Goal: Task Accomplishment & Management: Complete application form

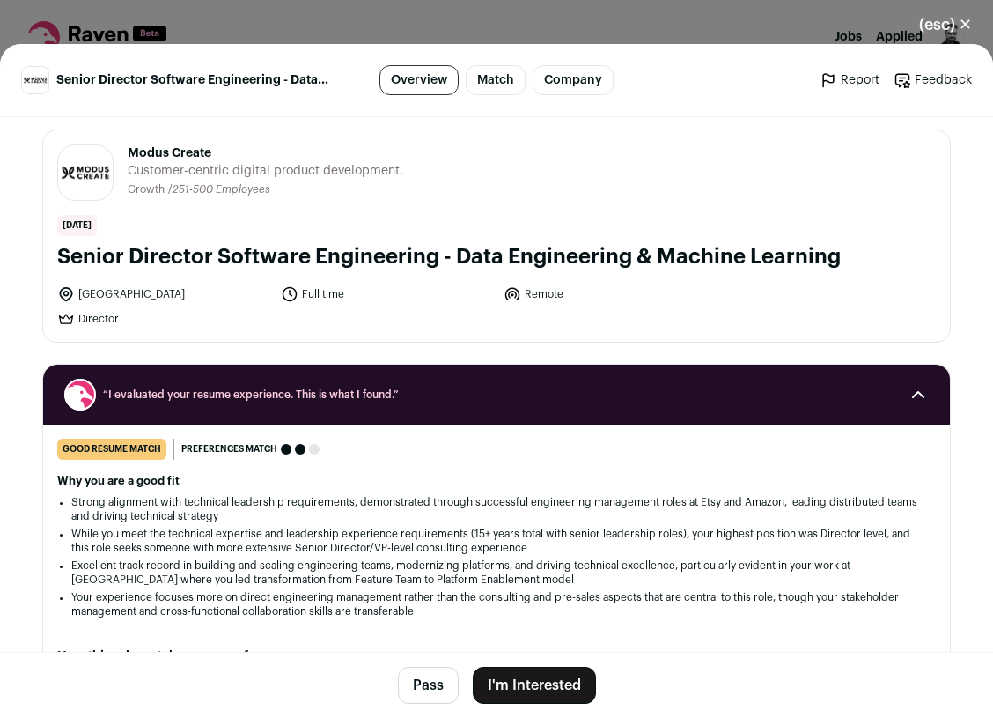
scroll to position [7, 0]
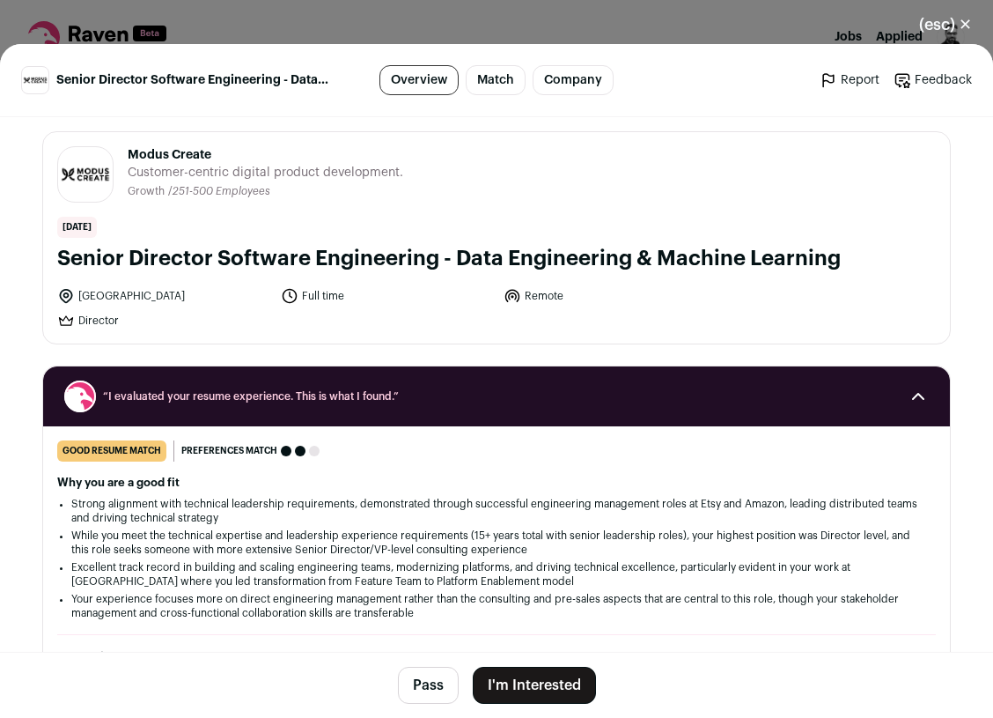
click at [522, 684] on button "I'm Interested" at bounding box center [534, 685] width 123 height 37
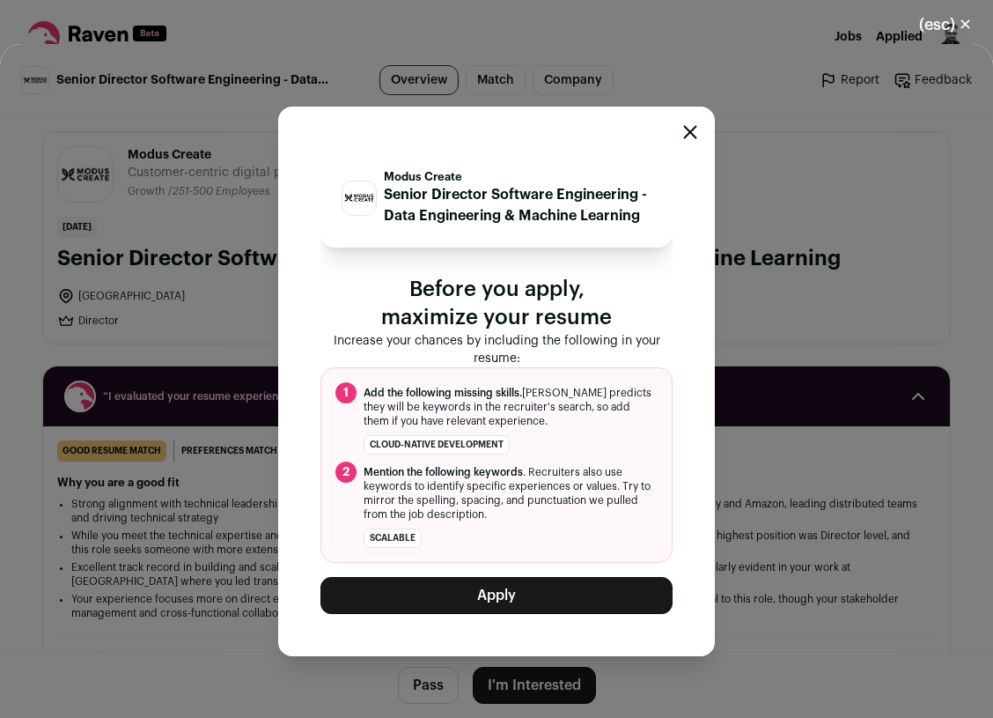
click at [692, 129] on icon "Close modal" at bounding box center [690, 132] width 14 height 14
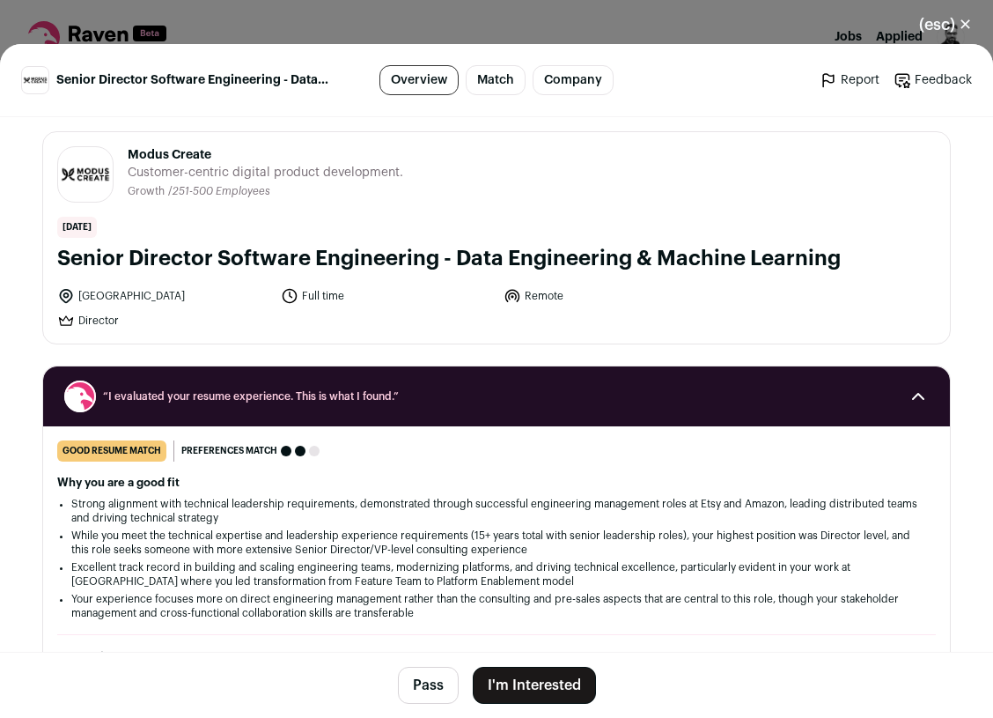
click at [432, 698] on button "Pass" at bounding box center [428, 685] width 61 height 37
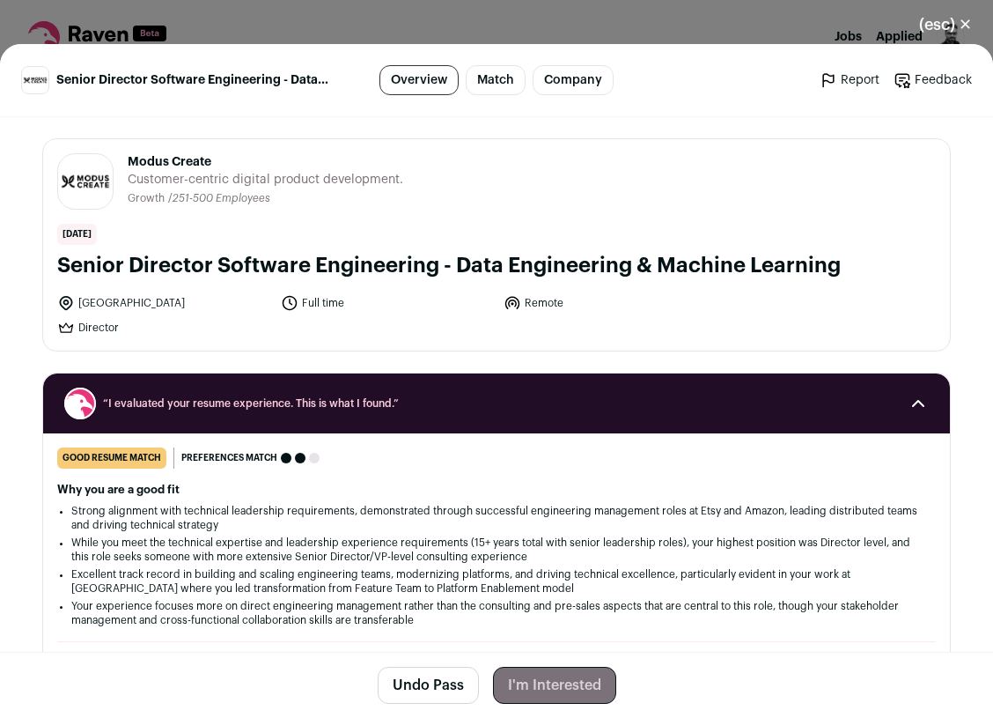
click at [952, 29] on button "(esc) ✕" at bounding box center [945, 24] width 95 height 39
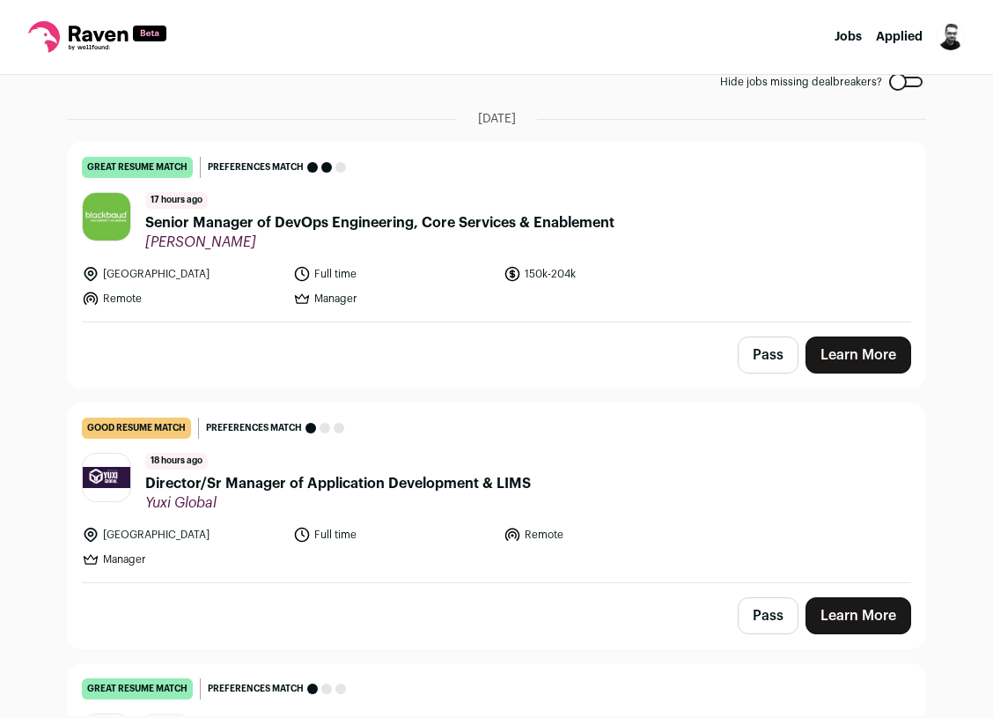
scroll to position [103, 0]
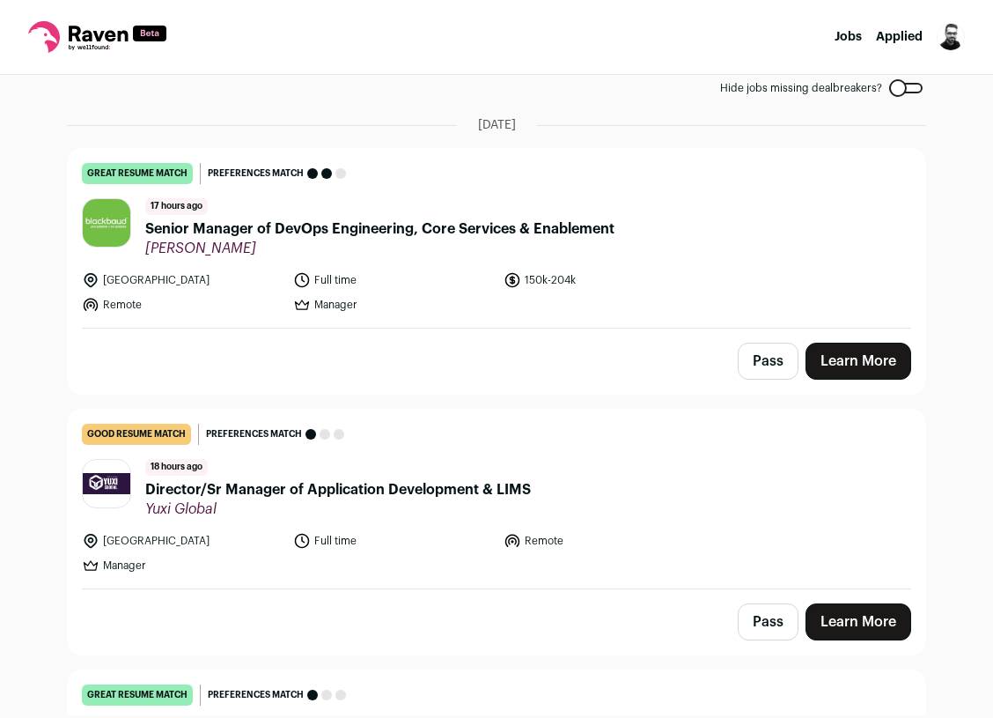
click at [752, 362] on button "Pass" at bounding box center [768, 361] width 61 height 37
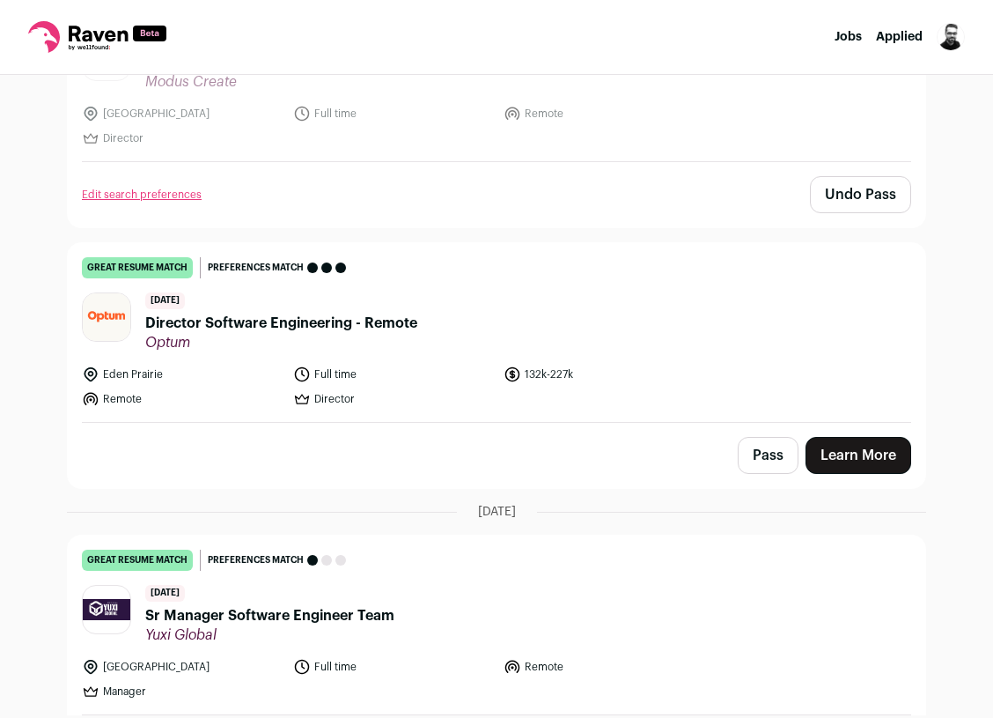
scroll to position [1313, 0]
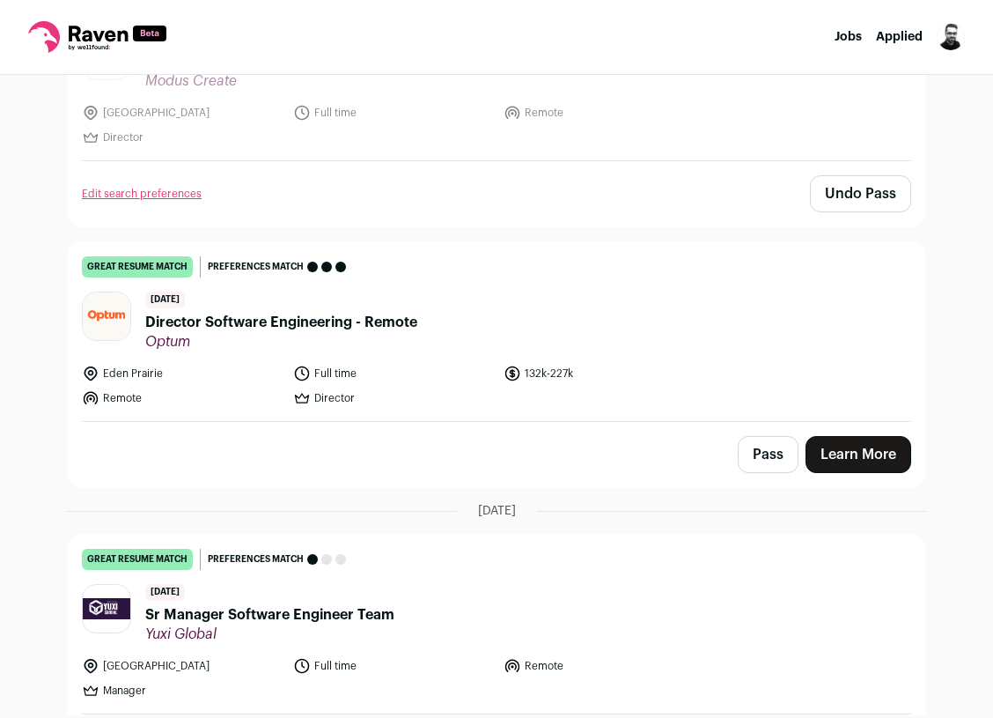
click at [853, 457] on link "Learn More" at bounding box center [859, 454] width 106 height 37
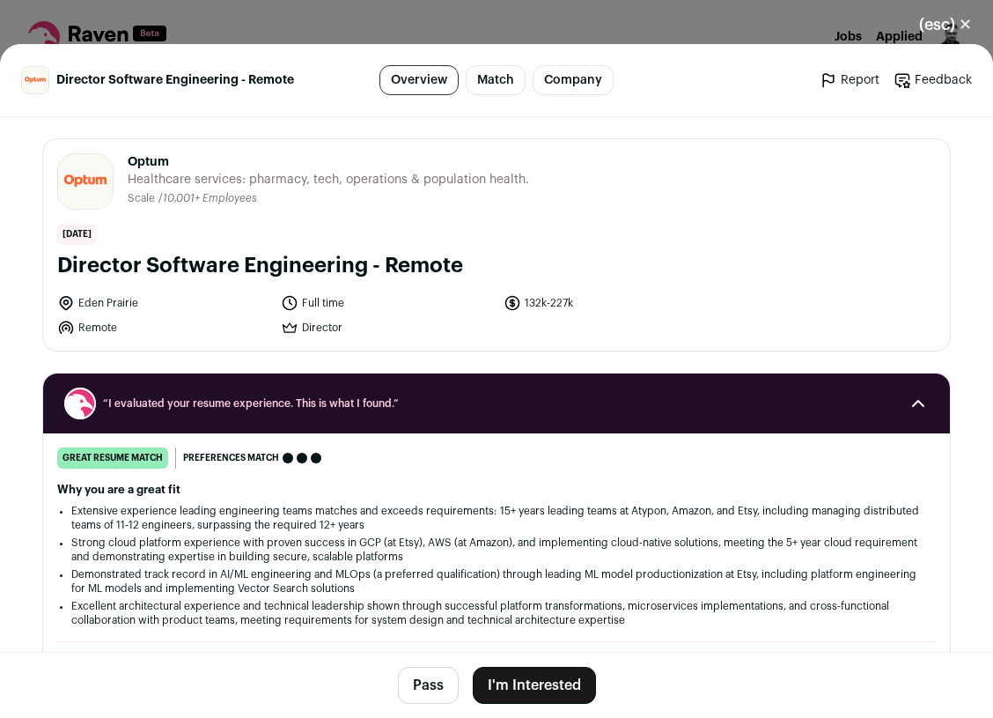
click at [516, 699] on button "I'm Interested" at bounding box center [534, 685] width 123 height 37
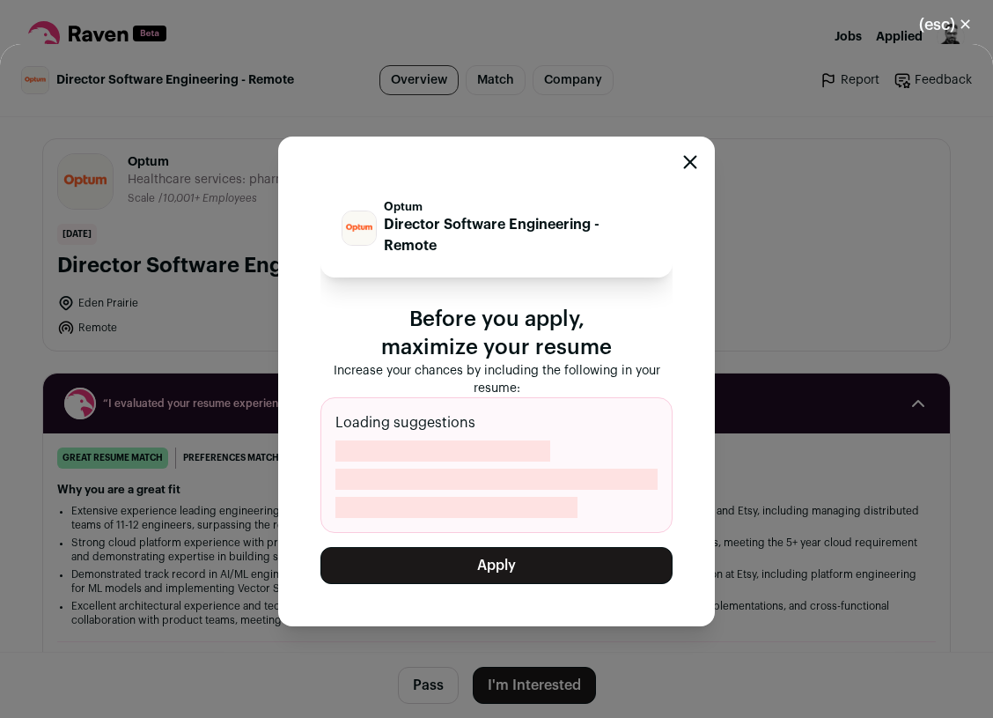
click at [473, 581] on button "Apply" at bounding box center [497, 565] width 352 height 37
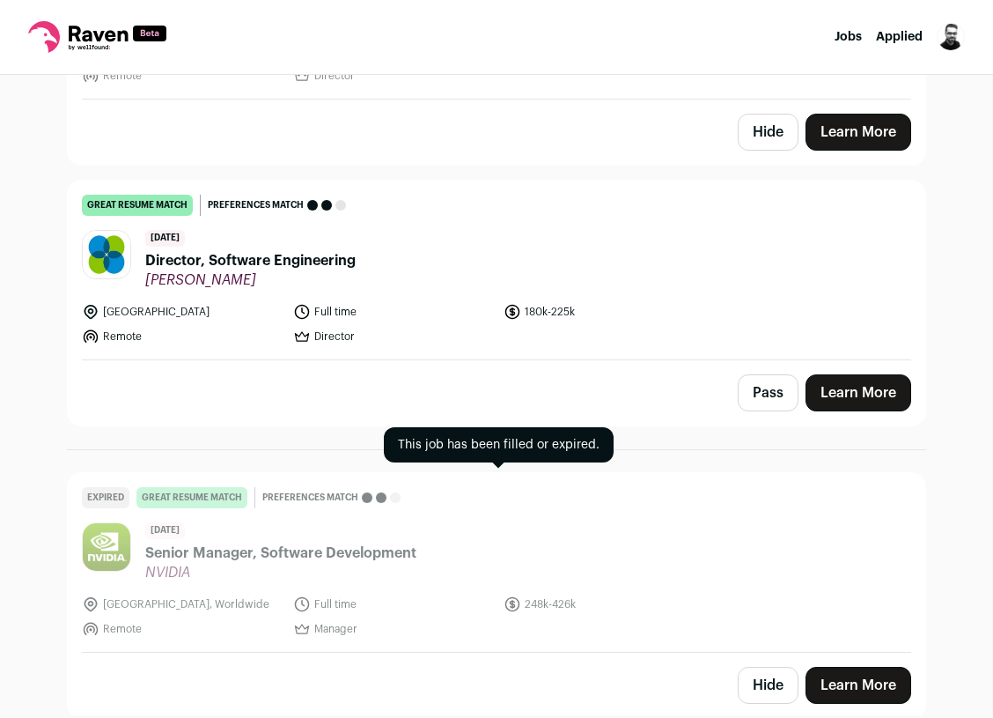
scroll to position [2233, 0]
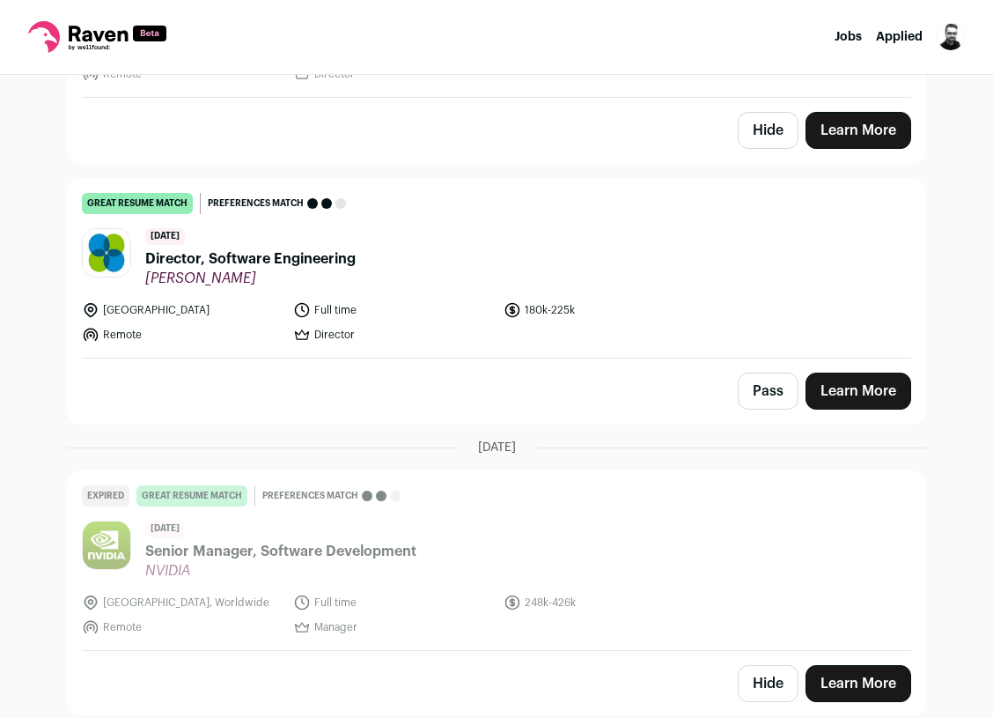
click at [760, 373] on button "Pass" at bounding box center [768, 391] width 61 height 37
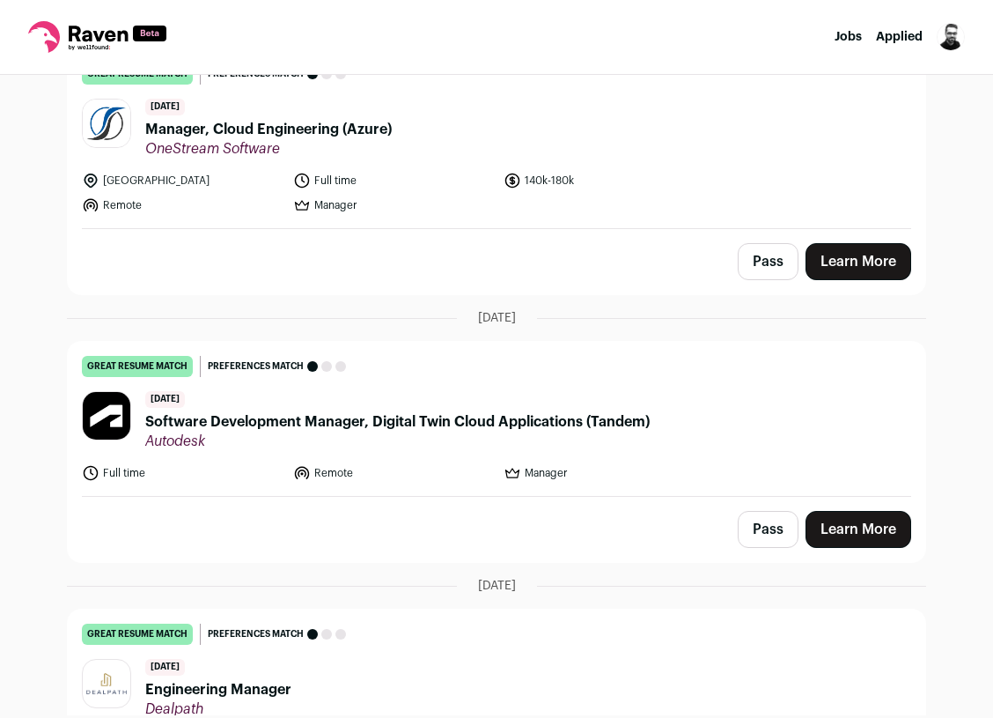
scroll to position [2918, 0]
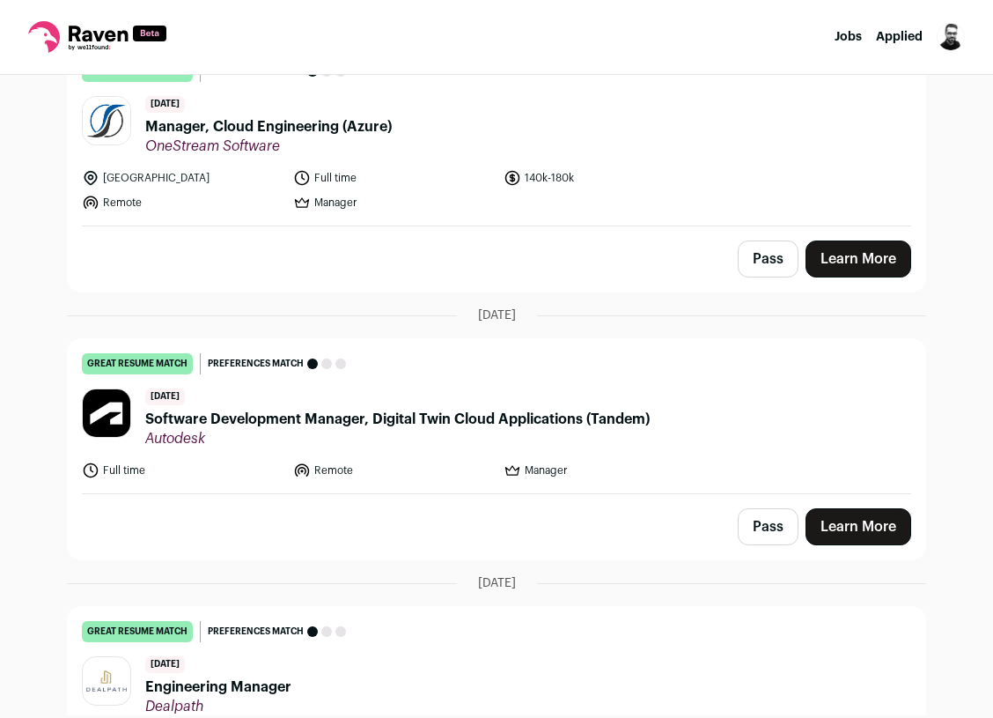
click at [757, 252] on button "Pass" at bounding box center [768, 258] width 61 height 37
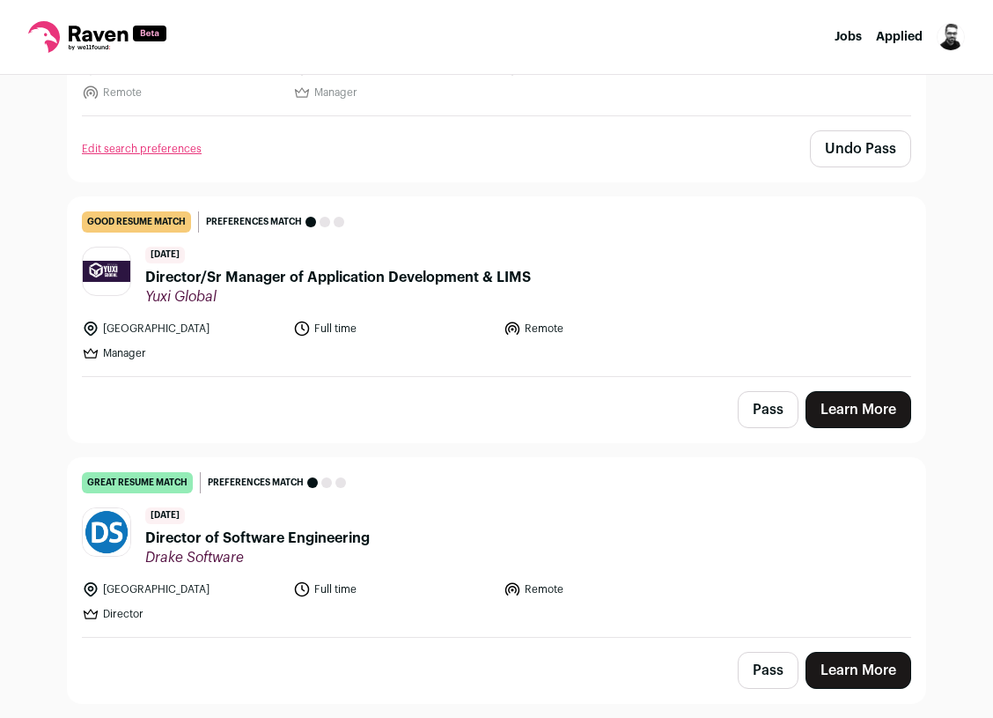
scroll to position [314, 0]
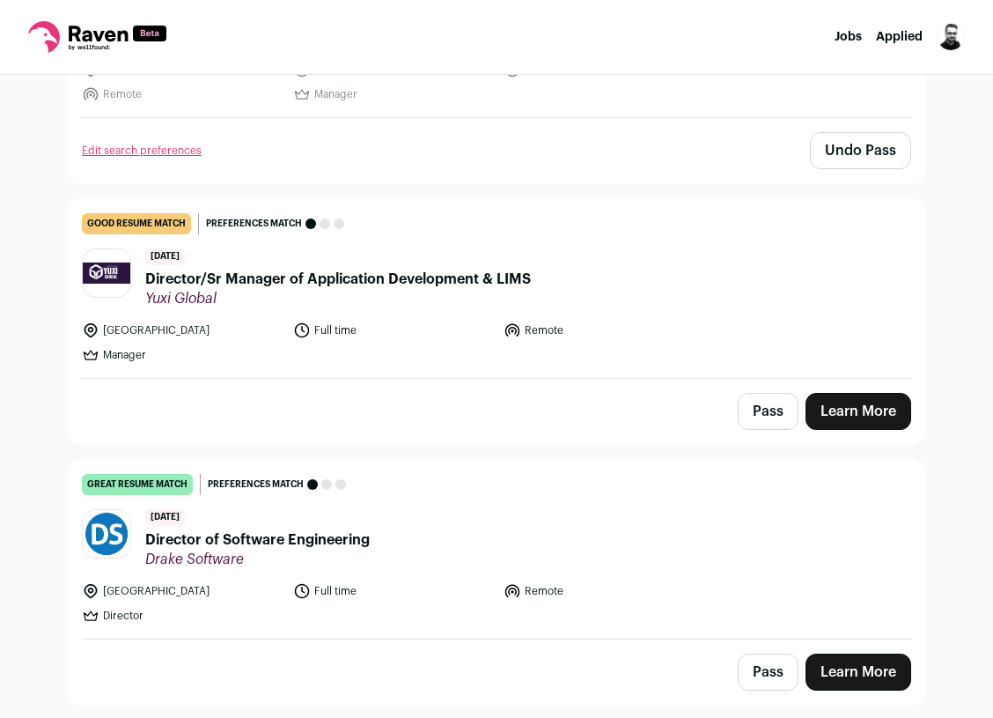
click at [205, 284] on span "Director/Sr Manager of Application Development & LIMS" at bounding box center [338, 279] width 386 height 21
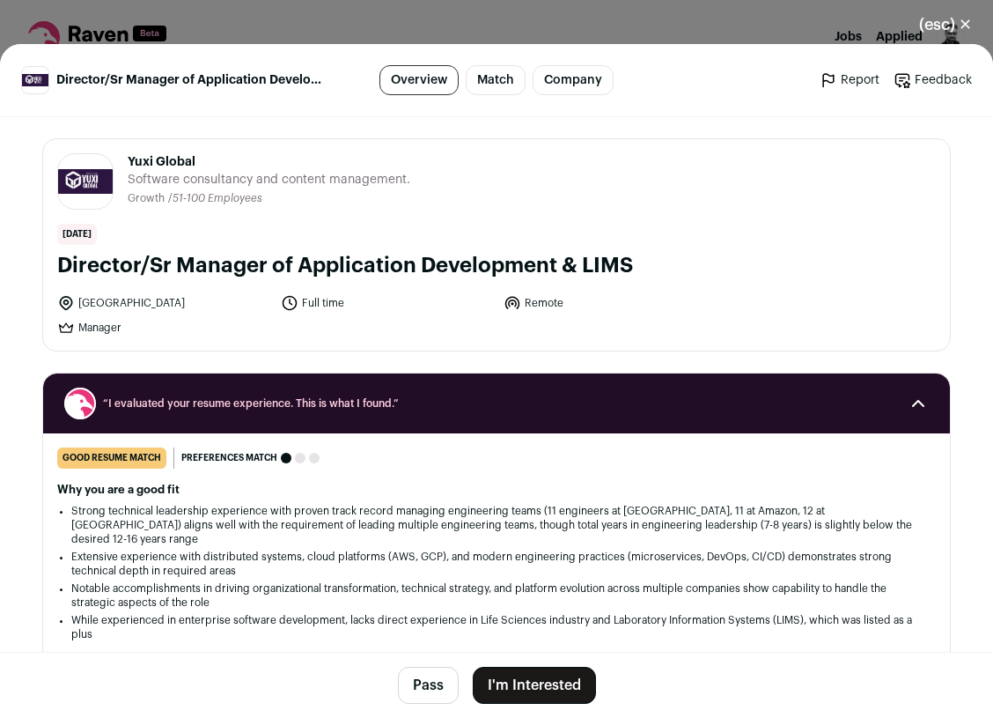
drag, startPoint x: 61, startPoint y: 264, endPoint x: 676, endPoint y: 259, distance: 614.8
click at [675, 256] on h1 "Director/Sr Manager of Application Development & LIMS" at bounding box center [496, 266] width 879 height 28
copy h1 "Director/Sr Manager of Application Development & LIMS"
click at [438, 674] on button "Pass" at bounding box center [428, 685] width 61 height 37
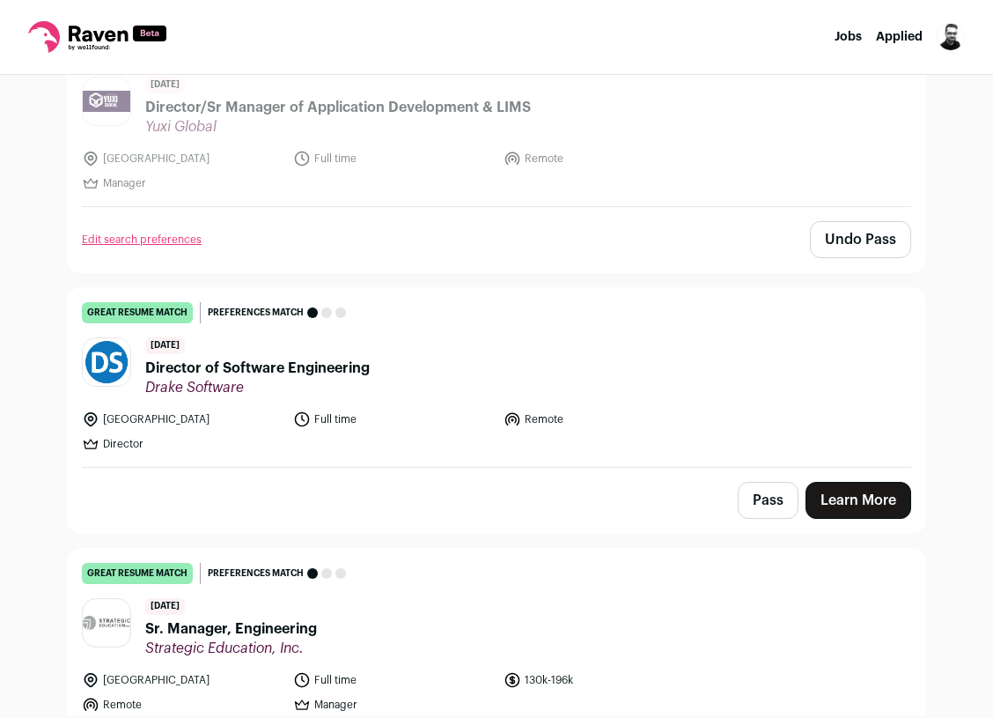
scroll to position [491, 0]
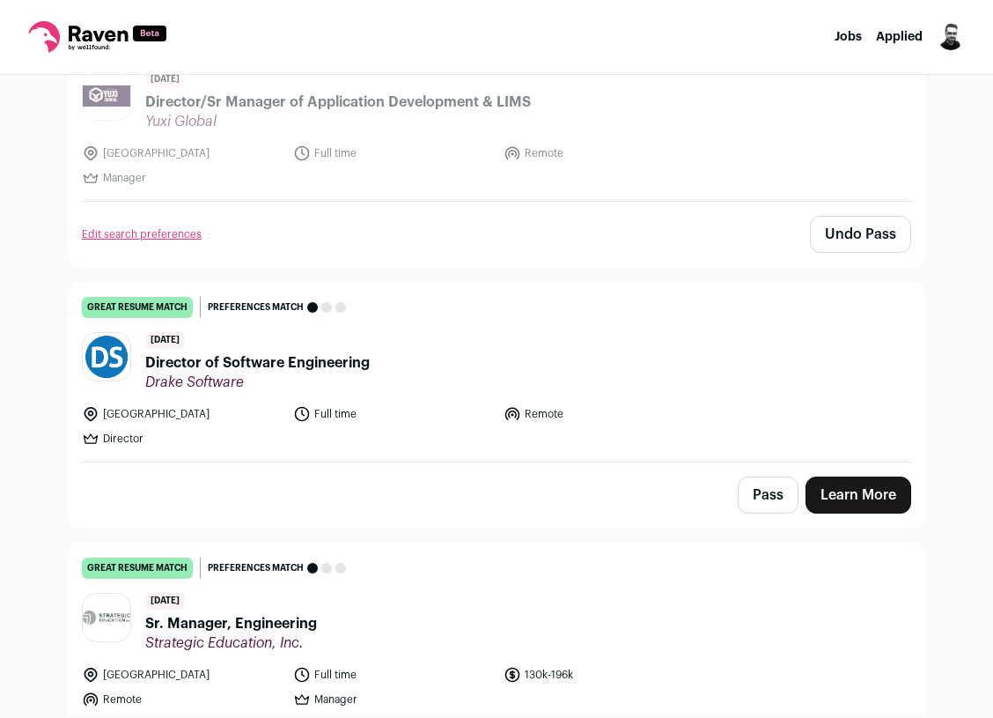
click at [309, 362] on span "Director of Software Engineering" at bounding box center [257, 362] width 225 height 21
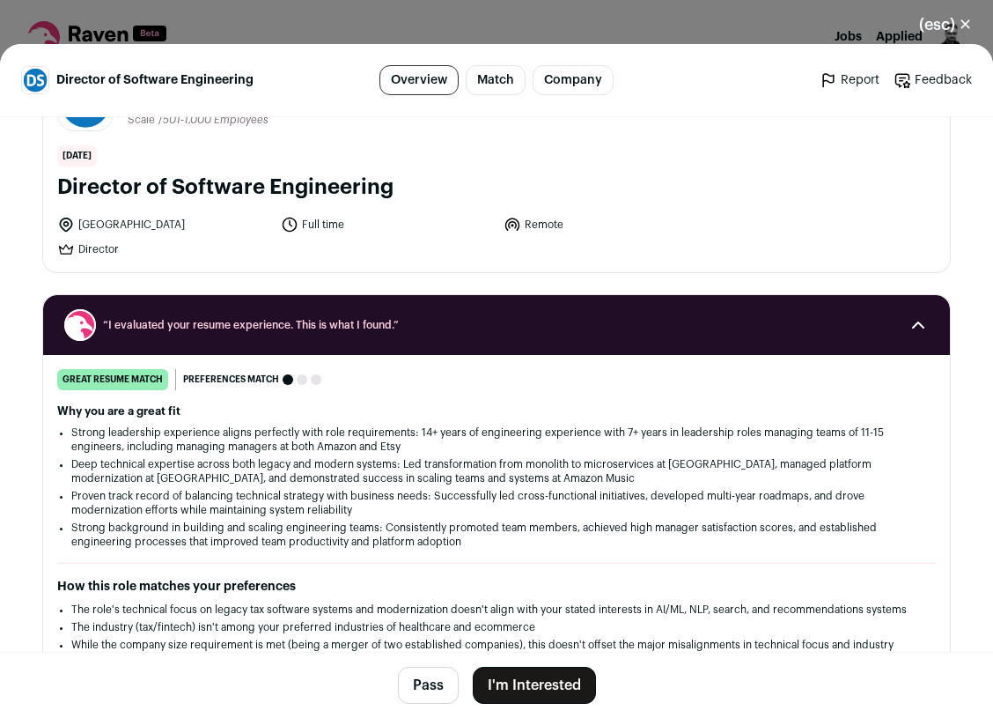
scroll to position [0, 0]
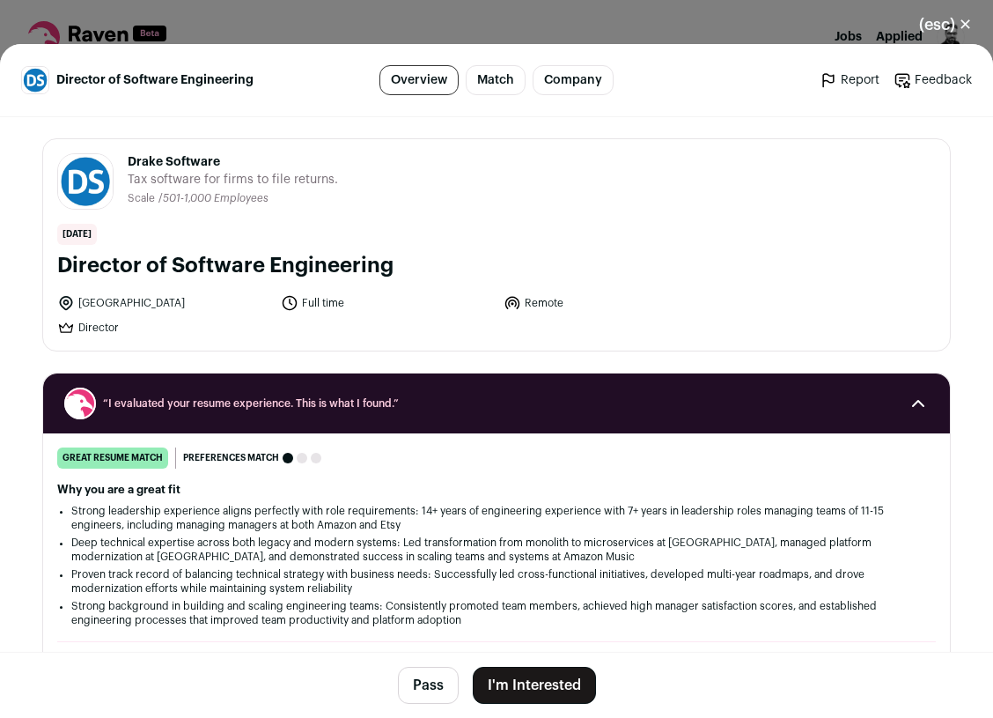
drag, startPoint x: 62, startPoint y: 270, endPoint x: 422, endPoint y: 280, distance: 360.4
click at [423, 280] on div "Drake Software drakesoftware.com Public / Private Private Valuation Unknown Com…" at bounding box center [496, 244] width 907 height 211
copy h1 "Director of Software Engineering"
click at [428, 676] on button "Pass" at bounding box center [428, 685] width 61 height 37
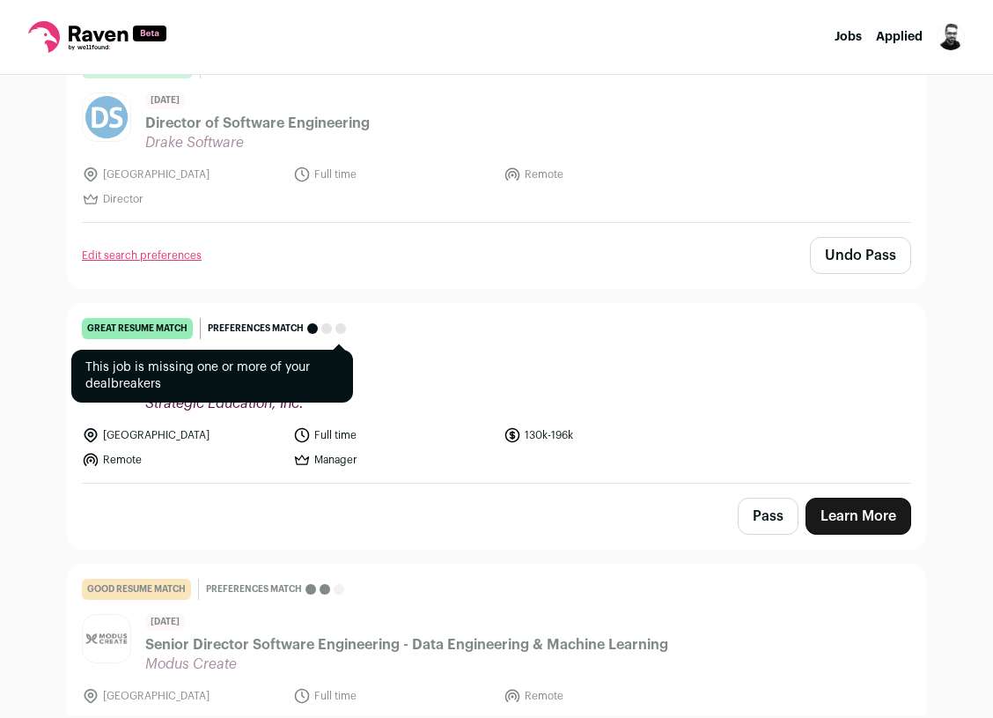
scroll to position [751, 0]
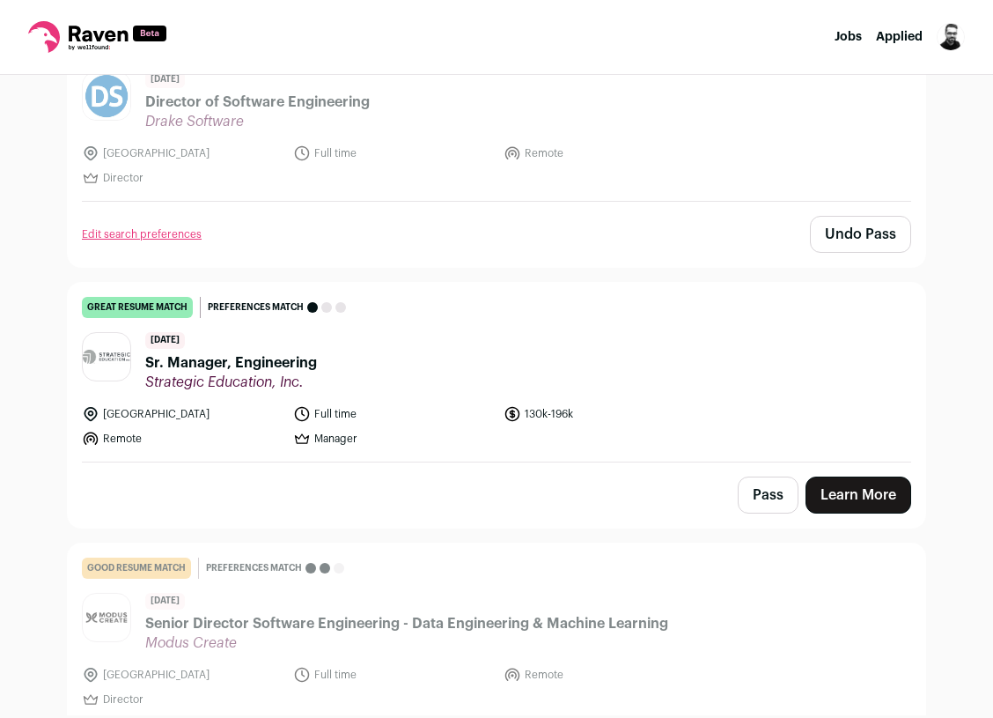
click at [192, 365] on span "Sr. Manager, Engineering" at bounding box center [231, 362] width 172 height 21
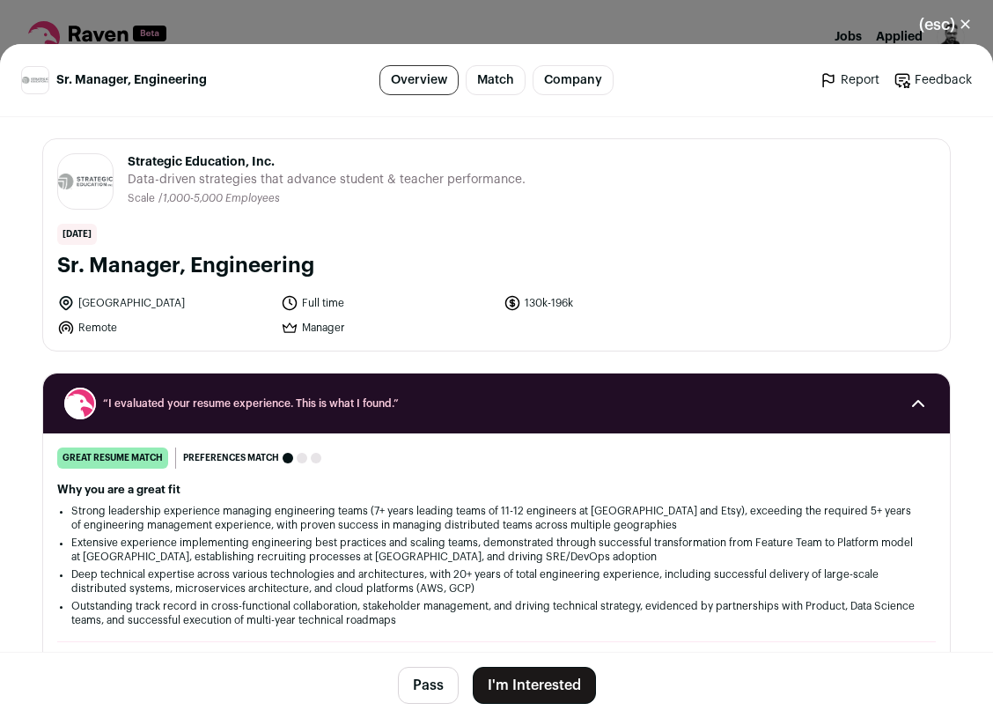
drag, startPoint x: 56, startPoint y: 271, endPoint x: 331, endPoint y: 279, distance: 274.9
click at [331, 279] on div "Strategic Education, Inc. strategiceducation.com Public / Private Private Valua…" at bounding box center [496, 244] width 907 height 211
copy h1 "Sr. Manager, Engineering"
click at [430, 702] on button "Pass" at bounding box center [428, 685] width 61 height 37
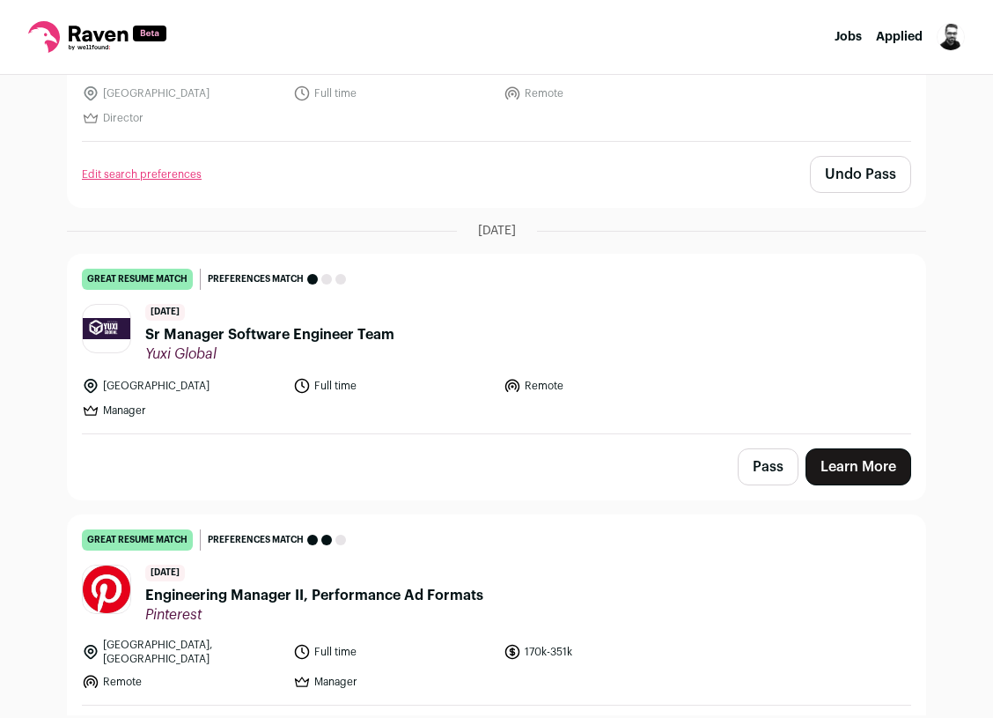
scroll to position [1332, 0]
drag, startPoint x: 141, startPoint y: 334, endPoint x: 397, endPoint y: 343, distance: 256.5
click at [397, 343] on header "2 days ago Sr Manager Software Engineer Team Yuxi Global" at bounding box center [497, 334] width 830 height 59
copy span "Sr Manager Software Engineer Team"
click at [779, 467] on button "Pass" at bounding box center [768, 467] width 61 height 37
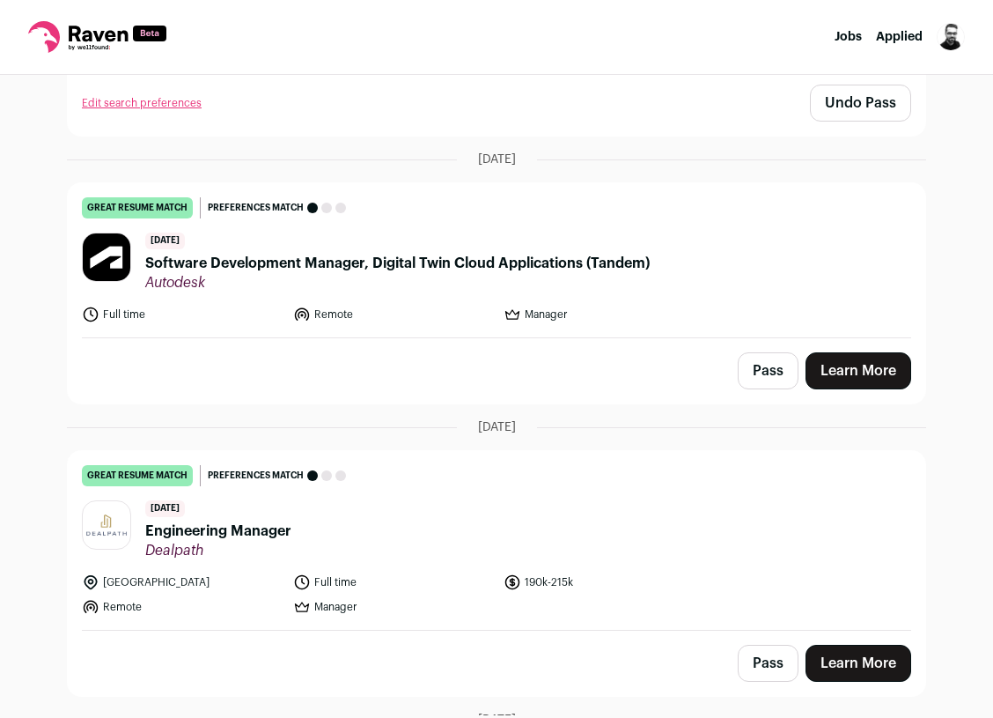
scroll to position [3069, 0]
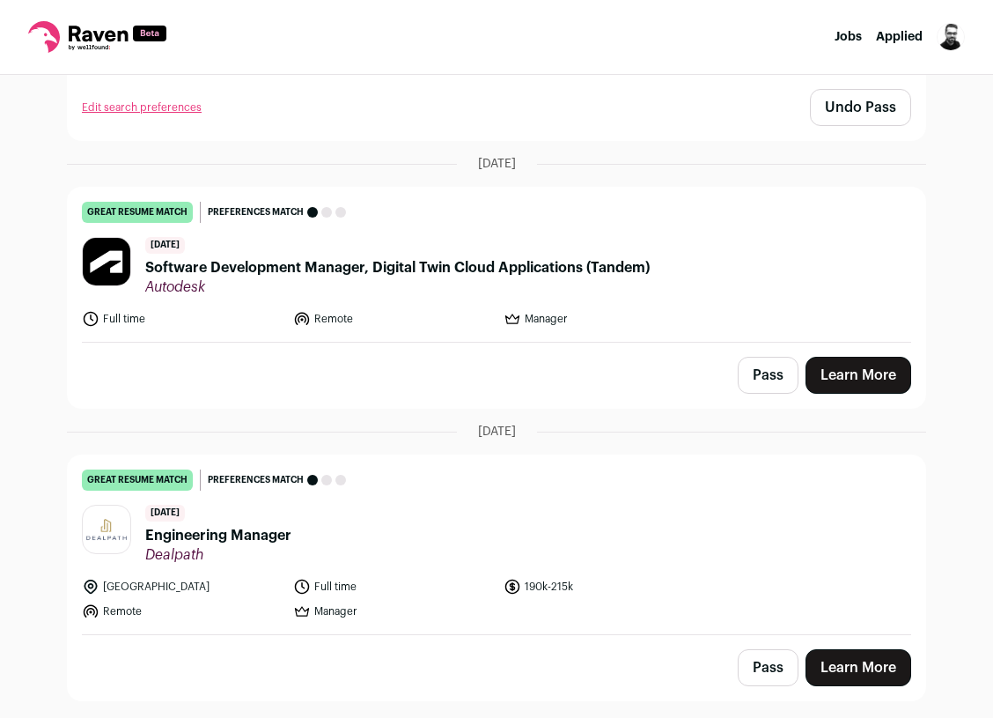
click at [459, 259] on span "Software Development Manager, Digital Twin Cloud Applications (Tandem)" at bounding box center [397, 267] width 505 height 21
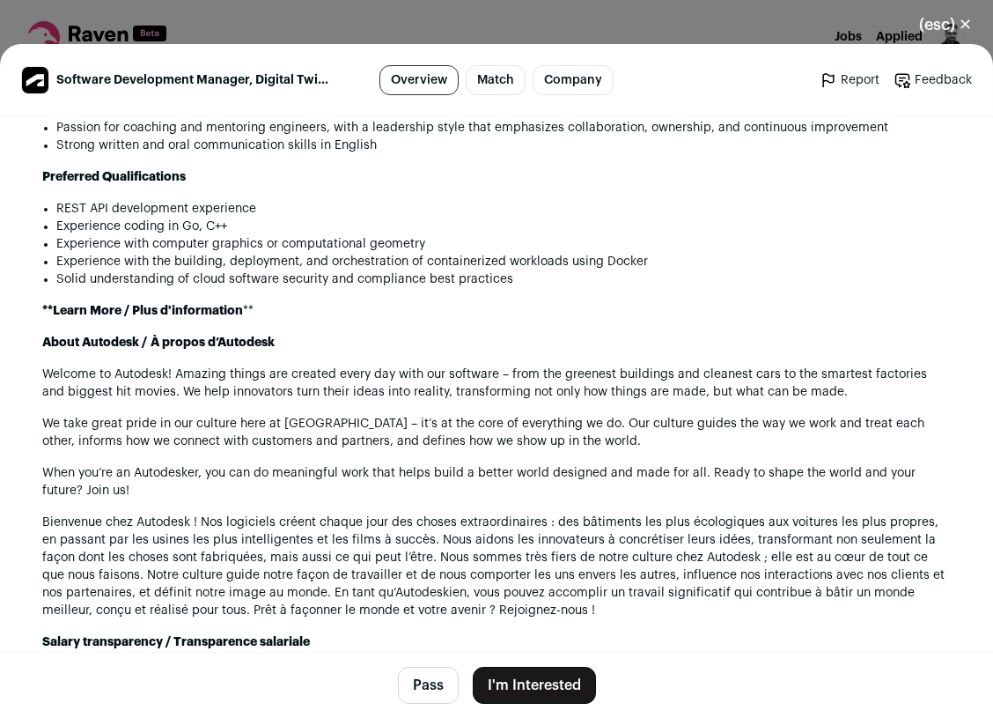
scroll to position [1377, 0]
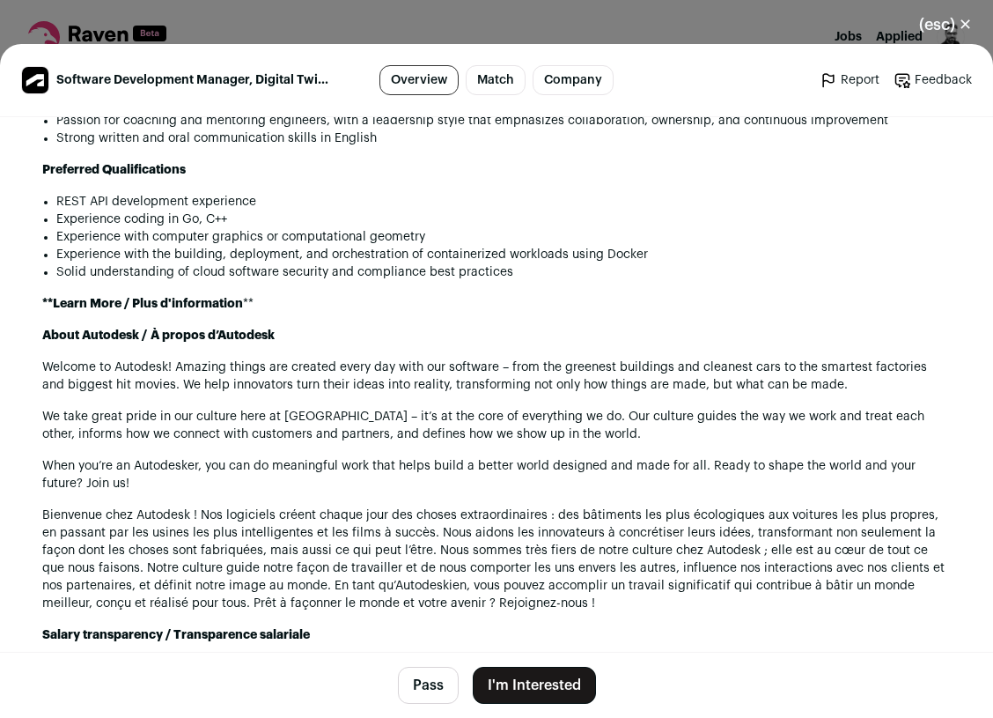
click at [429, 673] on button "Pass" at bounding box center [428, 685] width 61 height 37
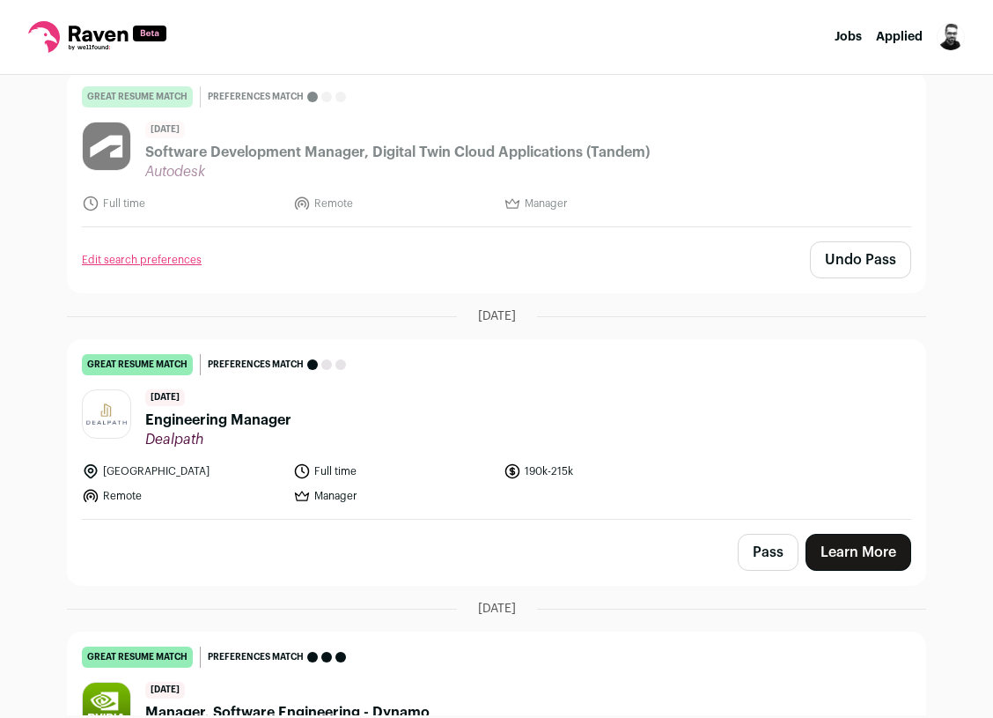
scroll to position [2773, 0]
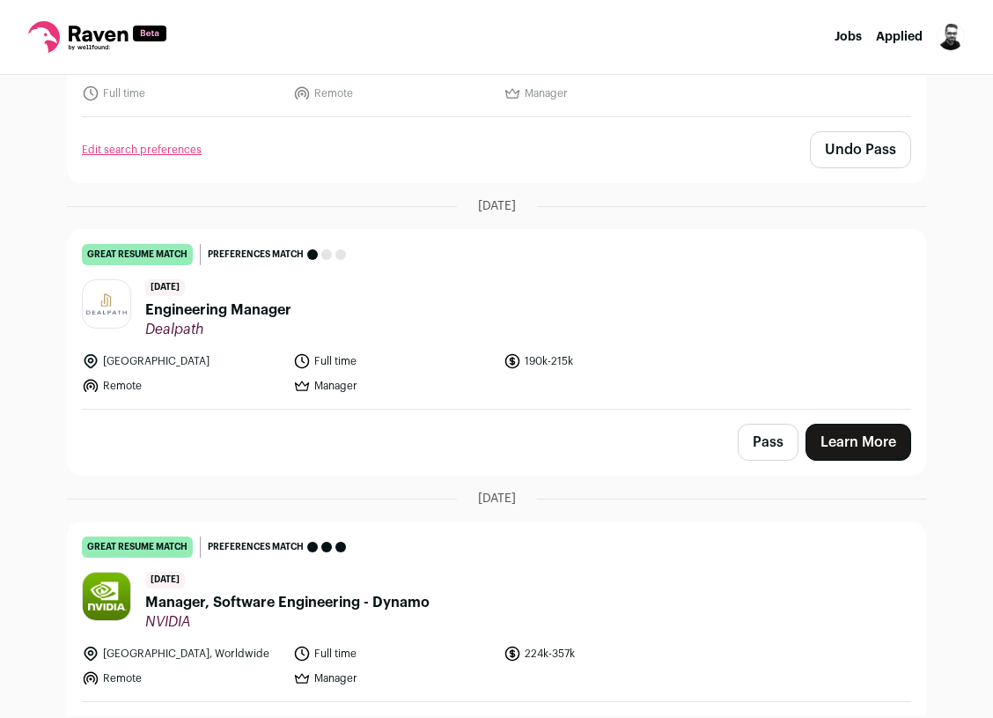
click at [246, 324] on span "Dealpath" at bounding box center [218, 330] width 146 height 18
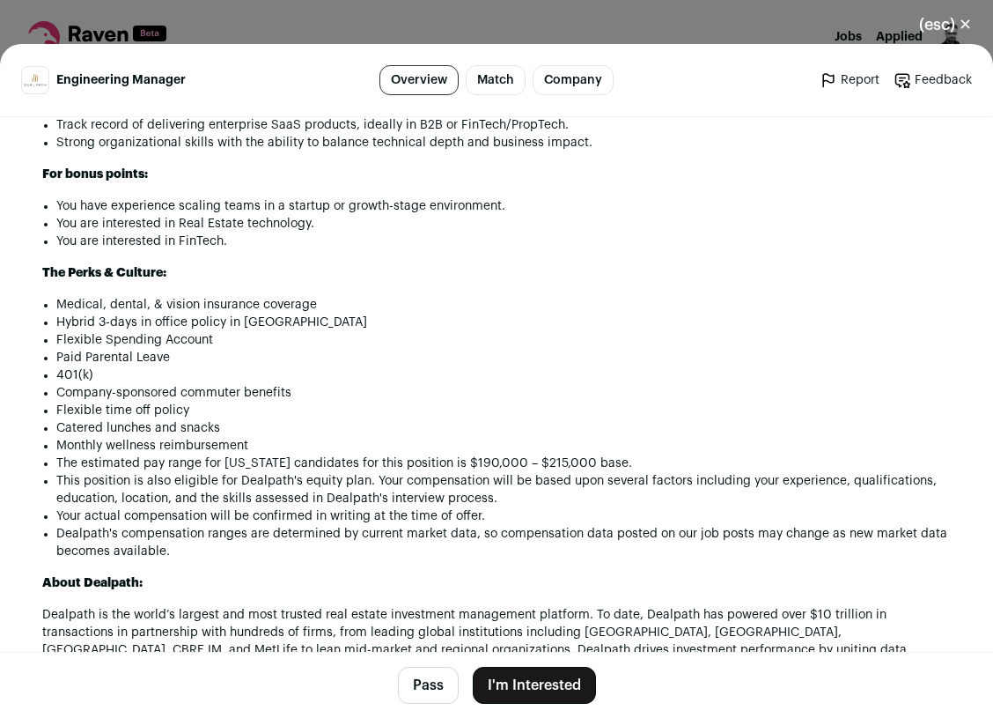
scroll to position [1411, 0]
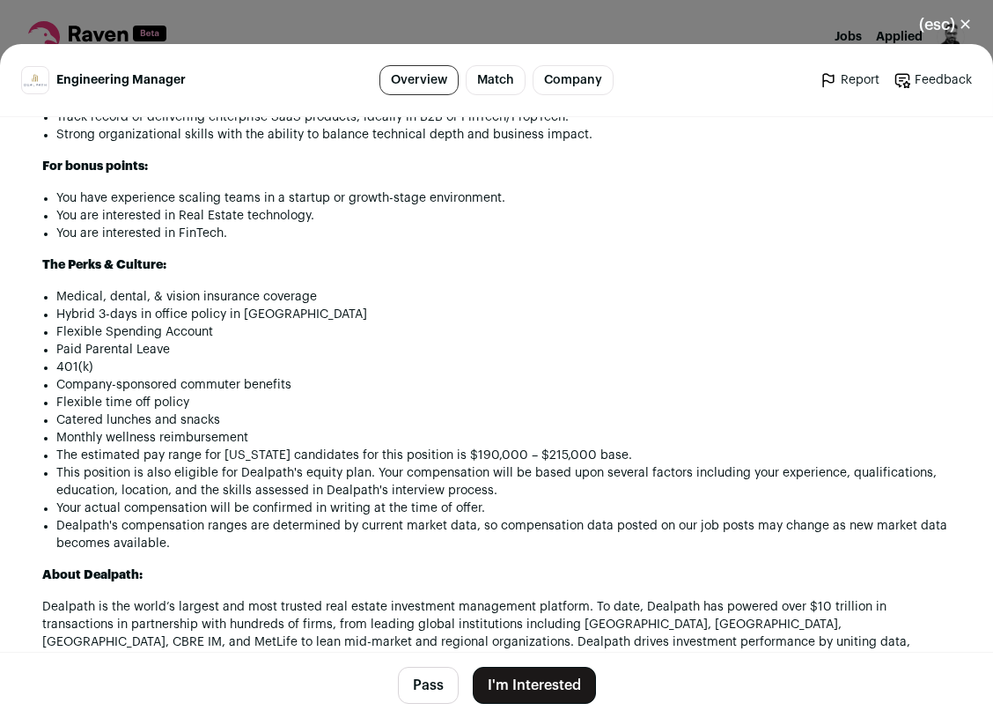
click at [422, 688] on button "Pass" at bounding box center [428, 685] width 61 height 37
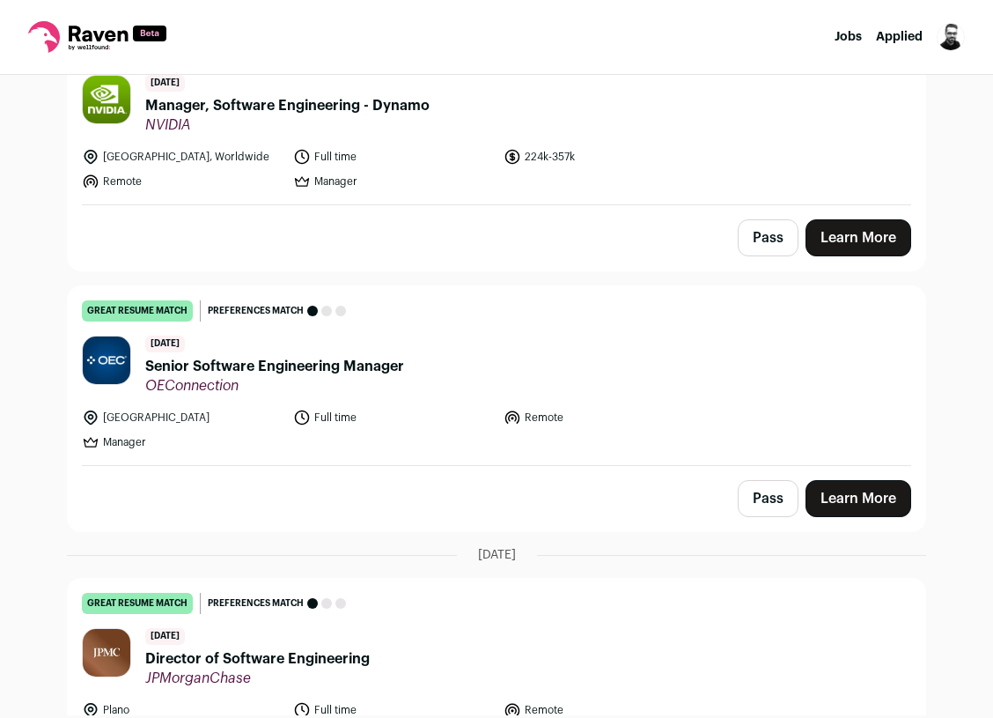
scroll to position [3369, 0]
